Goal: Book appointment/travel/reservation

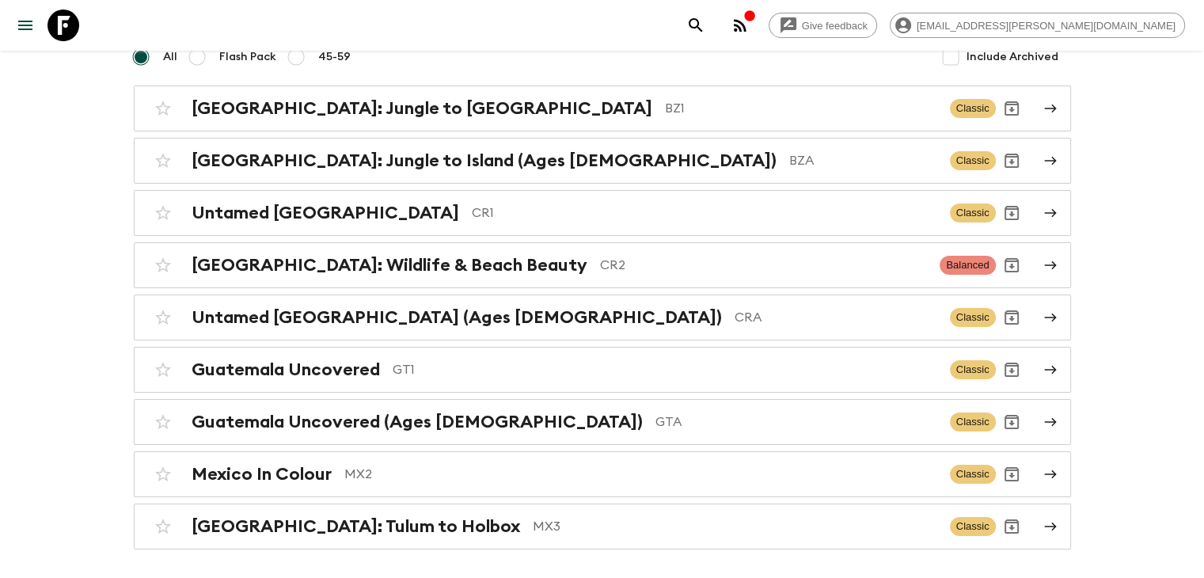
scroll to position [179, 0]
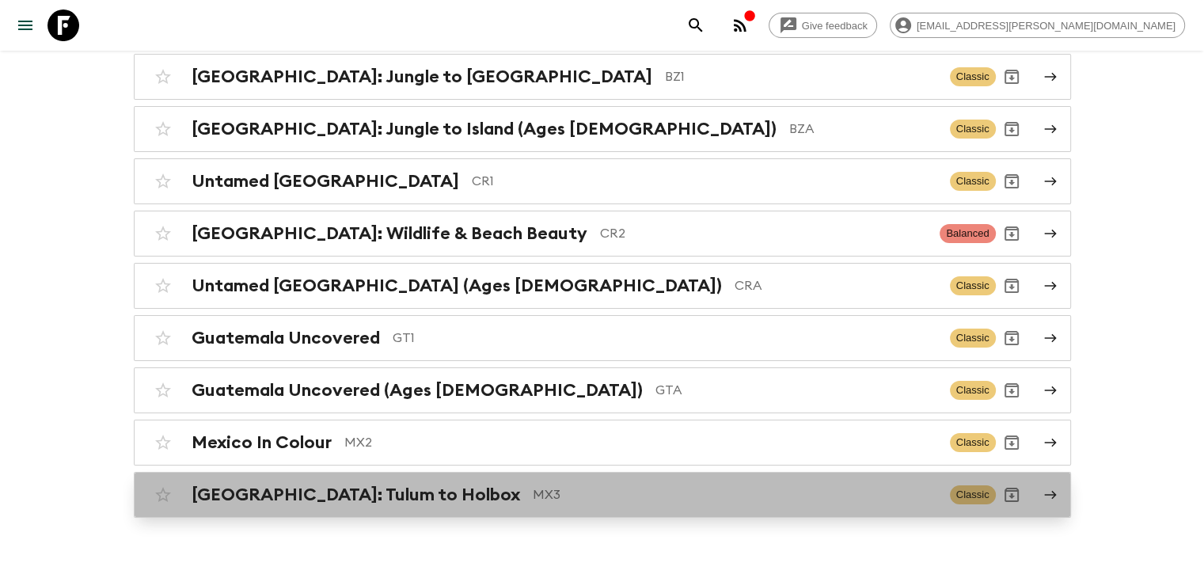
click at [380, 499] on h2 "[GEOGRAPHIC_DATA]: Tulum to Holbox" at bounding box center [355, 494] width 328 height 21
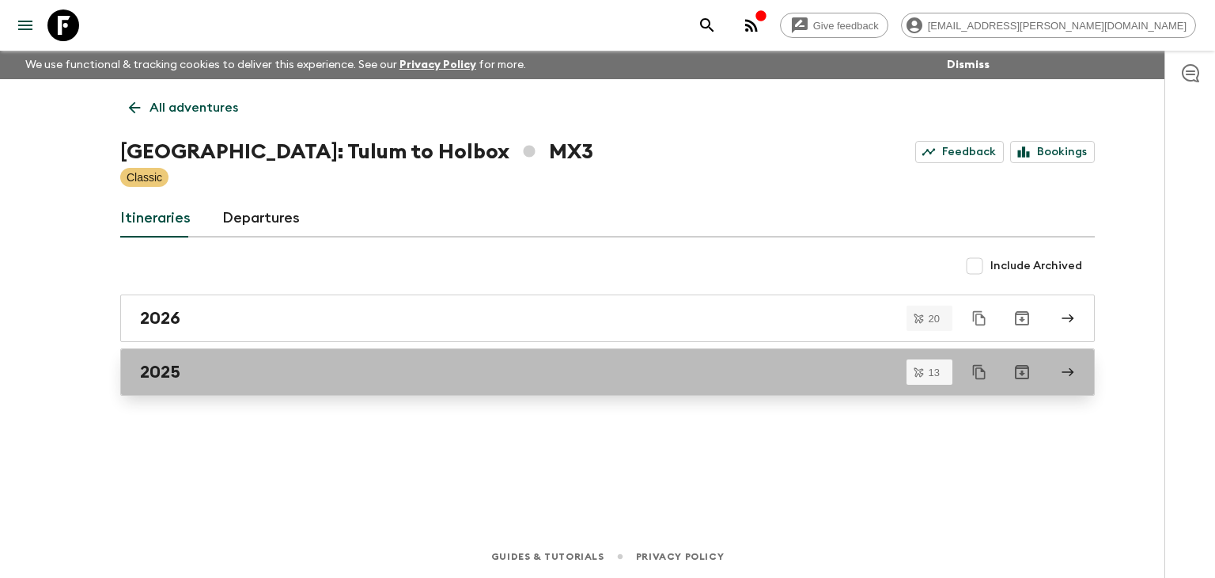
click at [173, 384] on link "2025" at bounding box center [607, 371] width 975 height 47
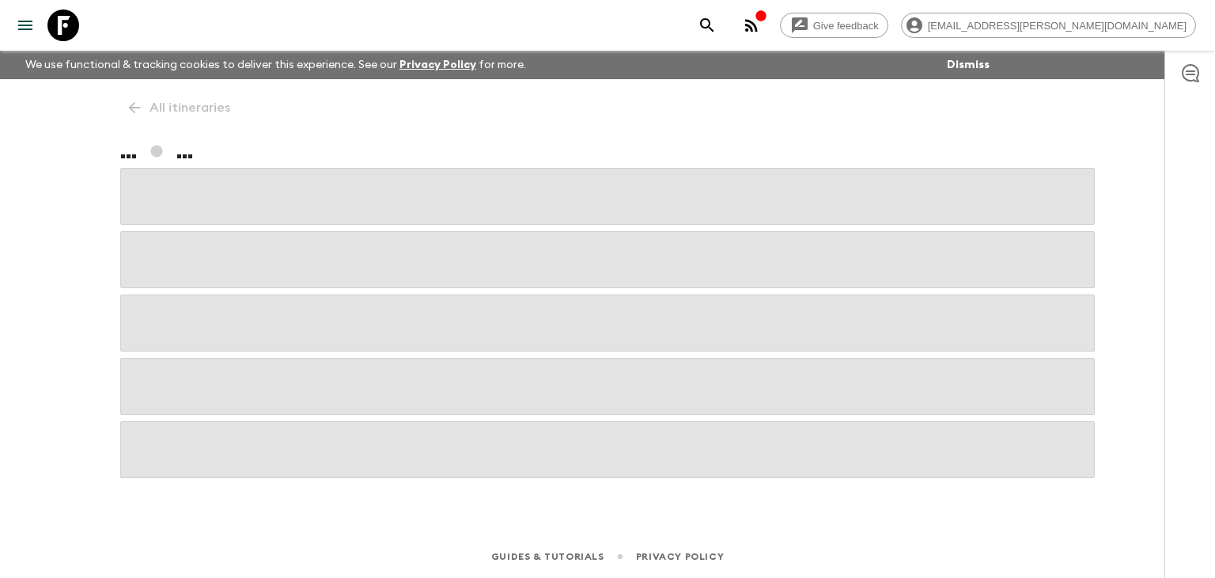
click at [173, 384] on span at bounding box center [607, 386] width 975 height 57
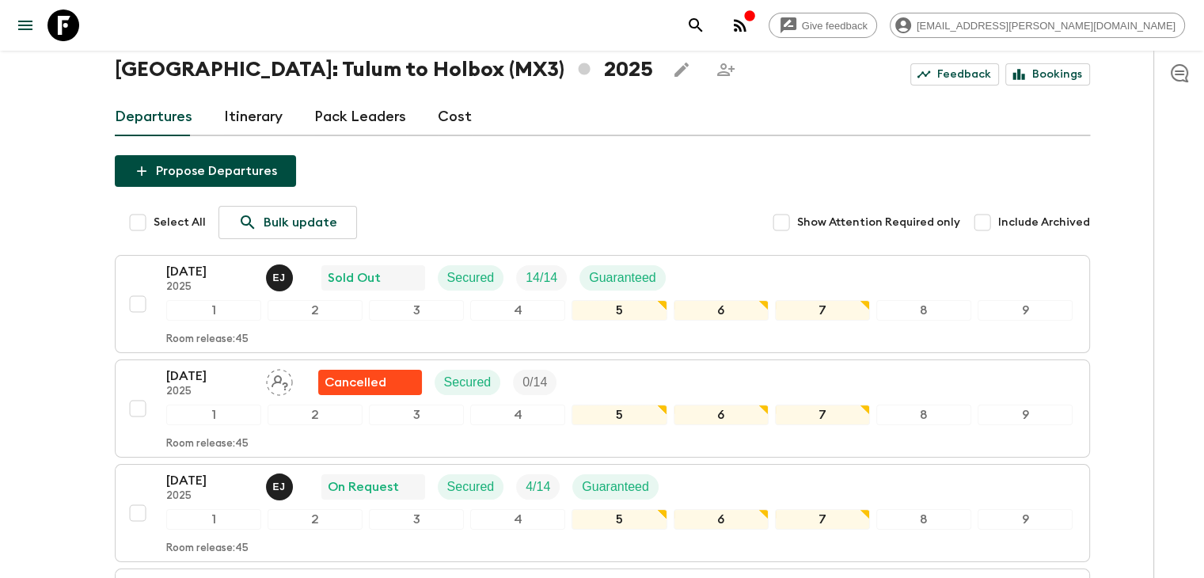
scroll to position [188, 0]
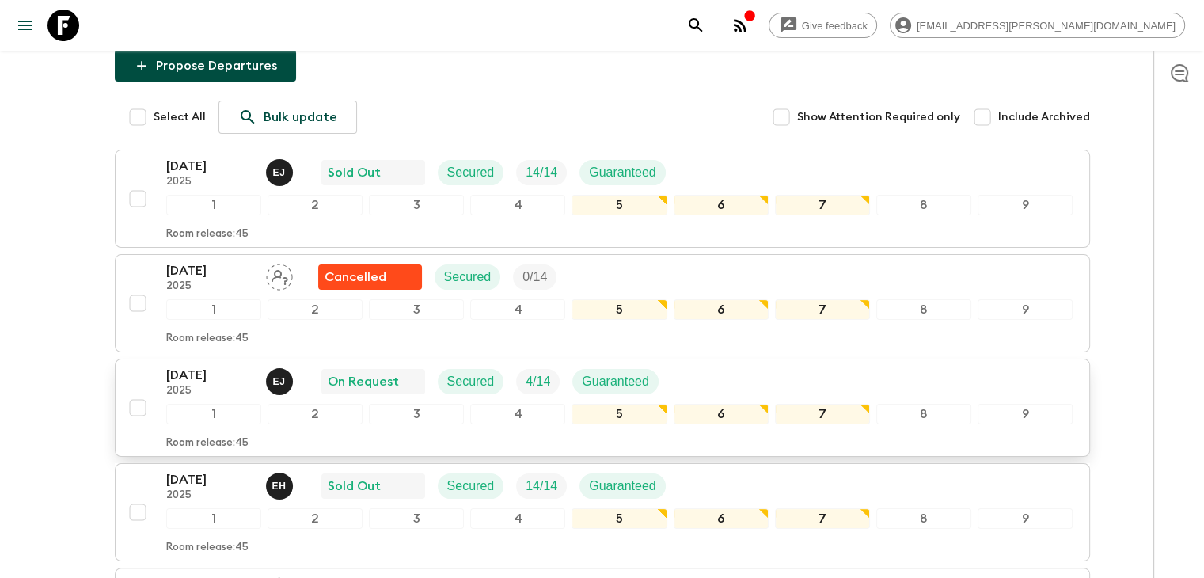
click at [215, 379] on p "[DATE]" at bounding box center [209, 375] width 87 height 19
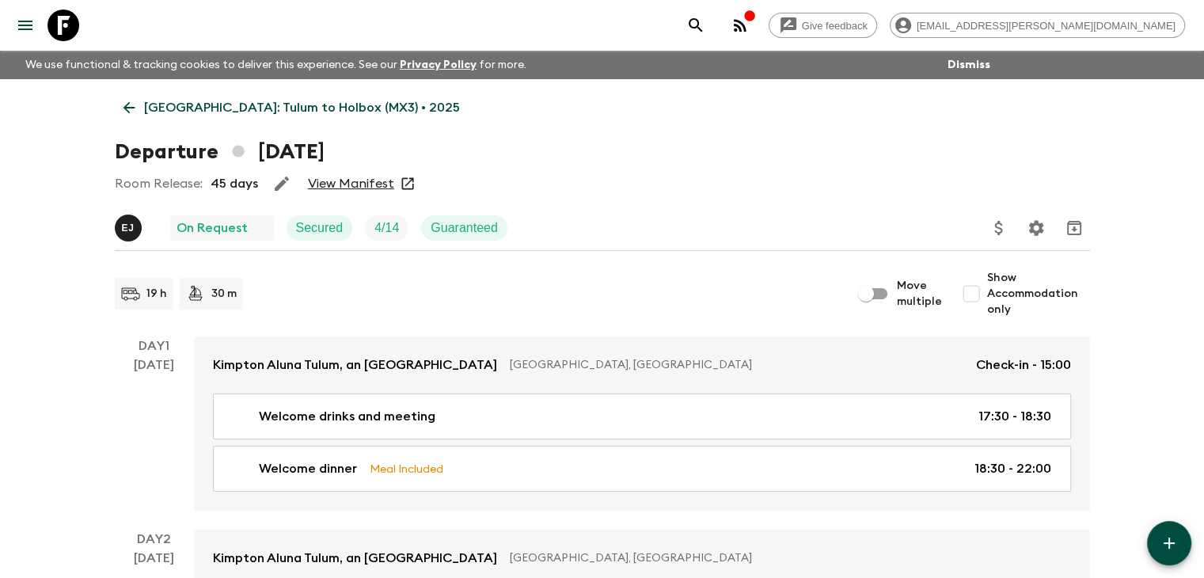
click at [360, 180] on link "View Manifest" at bounding box center [351, 184] width 86 height 16
